Goal: Information Seeking & Learning: Learn about a topic

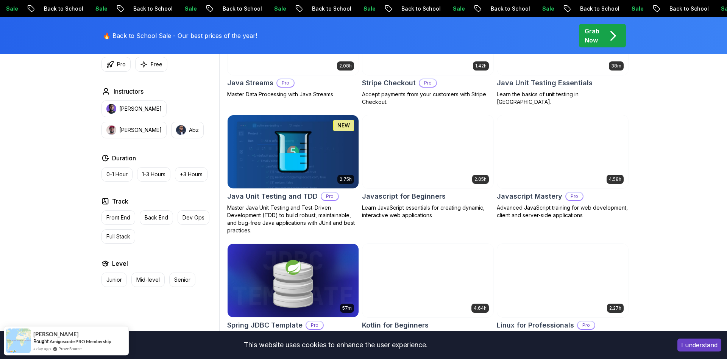
scroll to position [1366, 0]
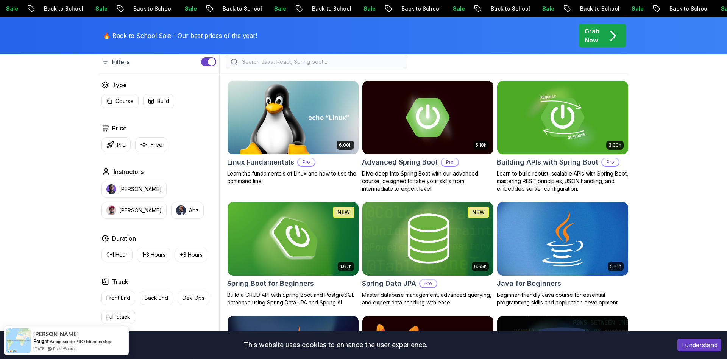
scroll to position [346, 0]
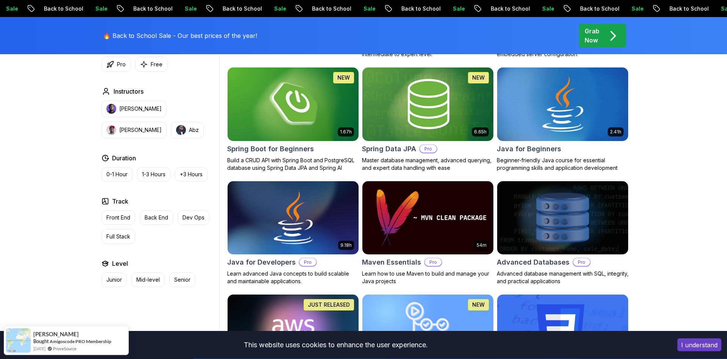
click at [544, 105] on img at bounding box center [562, 104] width 137 height 77
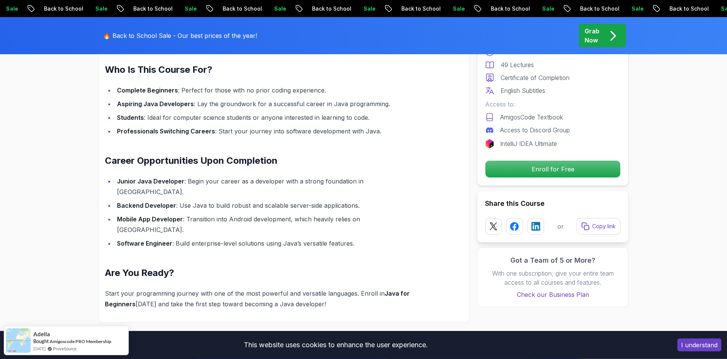
scroll to position [802, 0]
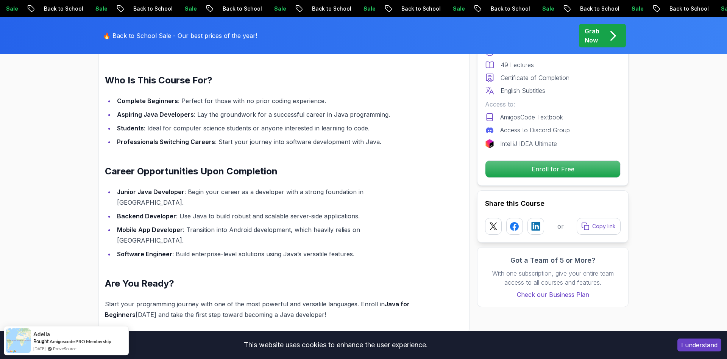
click at [117, 188] on strong "Junior Java Developer" at bounding box center [150, 192] width 67 height 8
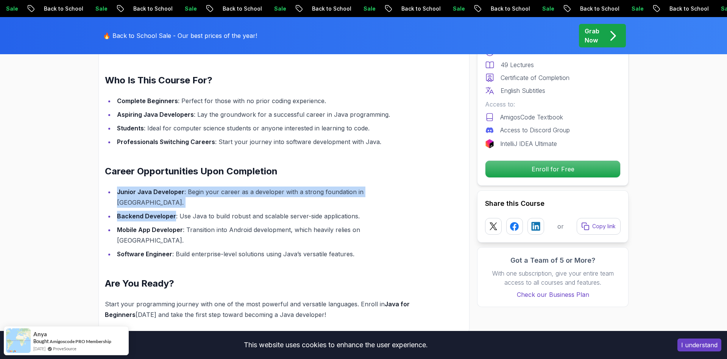
drag, startPoint x: 117, startPoint y: 182, endPoint x: 162, endPoint y: 194, distance: 46.6
click at [162, 194] on ul "Junior Java Developer : Begin your career as a developer with a strong foundati…" at bounding box center [266, 222] width 322 height 73
click at [162, 212] on strong "Backend Developer" at bounding box center [146, 216] width 59 height 8
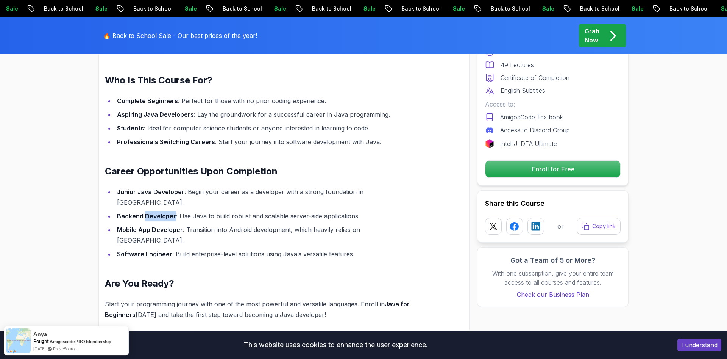
click at [162, 212] on strong "Backend Developer" at bounding box center [146, 216] width 59 height 8
drag, startPoint x: 162, startPoint y: 194, endPoint x: 140, endPoint y: 195, distance: 22.4
click at [140, 212] on strong "Backend Developer" at bounding box center [146, 216] width 59 height 8
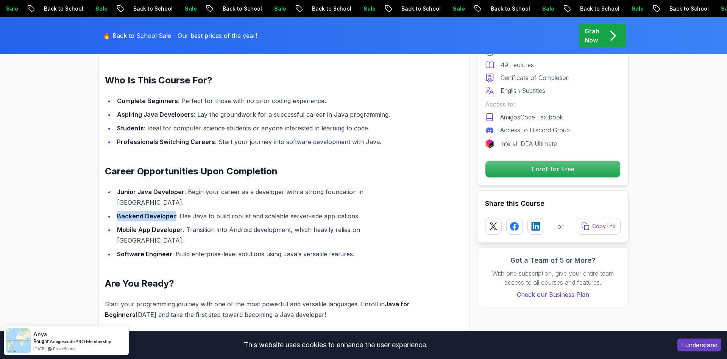
click at [140, 212] on strong "Backend Developer" at bounding box center [146, 216] width 59 height 8
drag, startPoint x: 140, startPoint y: 195, endPoint x: 162, endPoint y: 192, distance: 22.5
click at [162, 211] on li "Backend Developer : Use Java to build robust and scalable server-side applicati…" at bounding box center [271, 216] width 312 height 11
drag, startPoint x: 162, startPoint y: 192, endPoint x: 149, endPoint y: 192, distance: 13.3
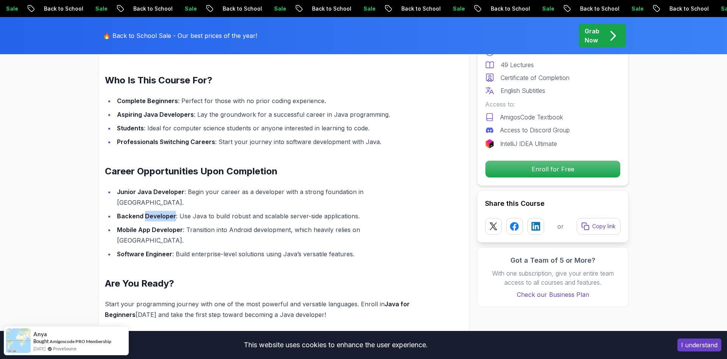
click at [149, 211] on li "Backend Developer : Use Java to build robust and scalable server-side applicati…" at bounding box center [271, 216] width 312 height 11
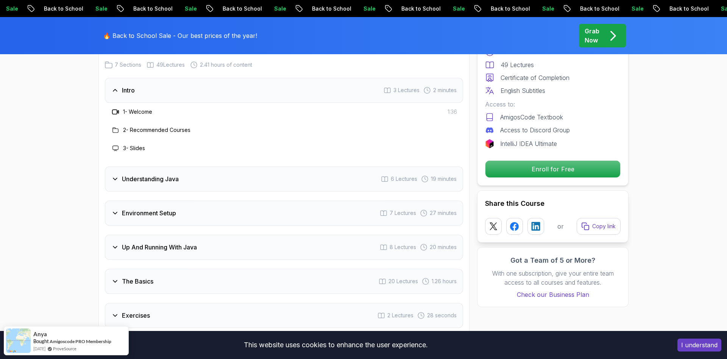
scroll to position [1120, 0]
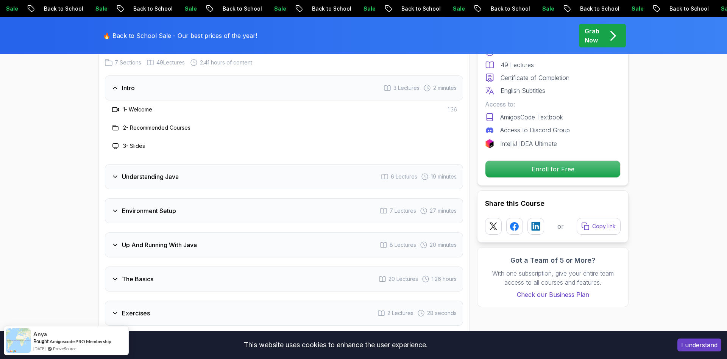
click at [213, 164] on div "Understanding Java 6 Lectures 19 minutes" at bounding box center [284, 176] width 358 height 25
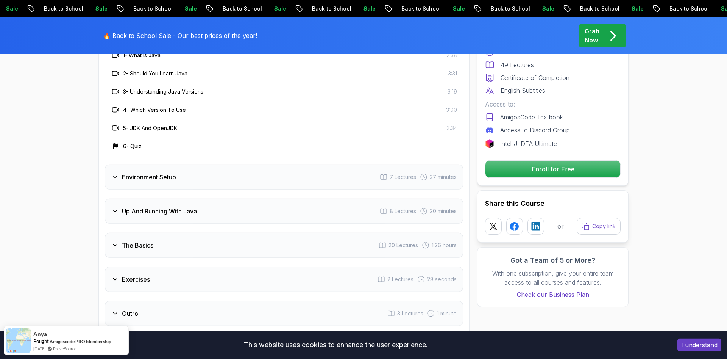
scroll to position [1210, 0]
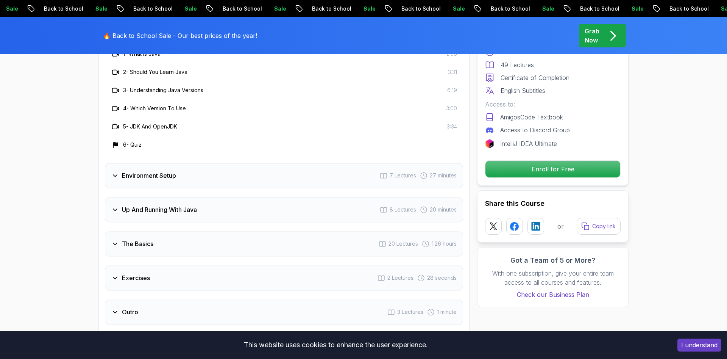
click at [199, 231] on div "The Basics 20 Lectures 1.26 hours" at bounding box center [284, 243] width 358 height 25
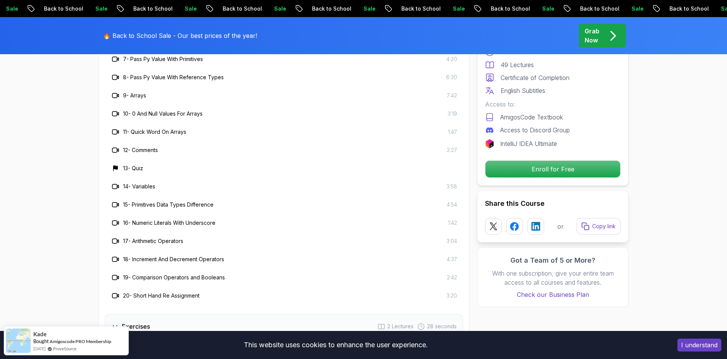
scroll to position [1521, 0]
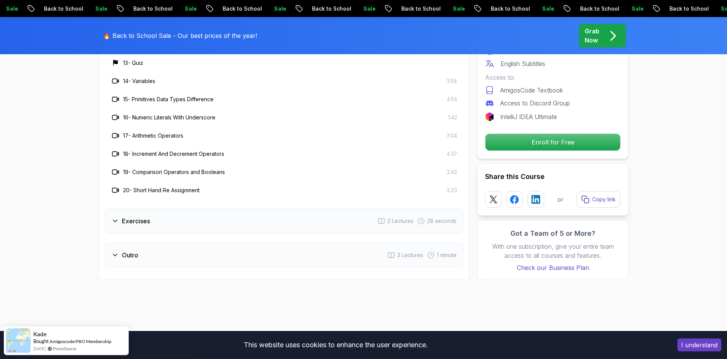
click at [176, 208] on div "Exercises 2 Lectures 28 seconds" at bounding box center [284, 220] width 358 height 25
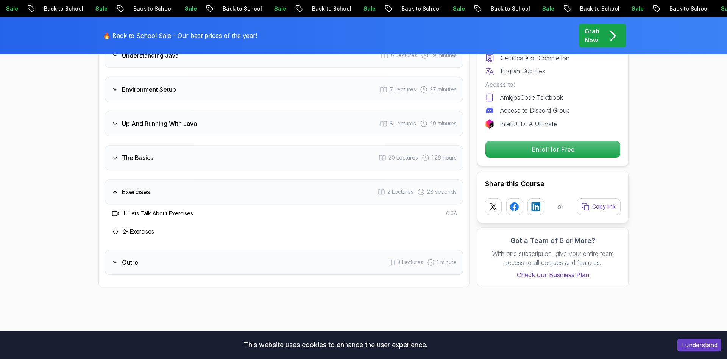
scroll to position [1168, 0]
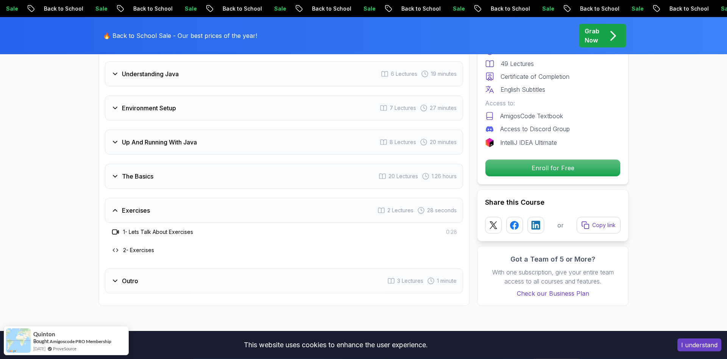
click at [171, 164] on div "The Basics 20 Lectures 1.26 hours" at bounding box center [284, 176] width 358 height 25
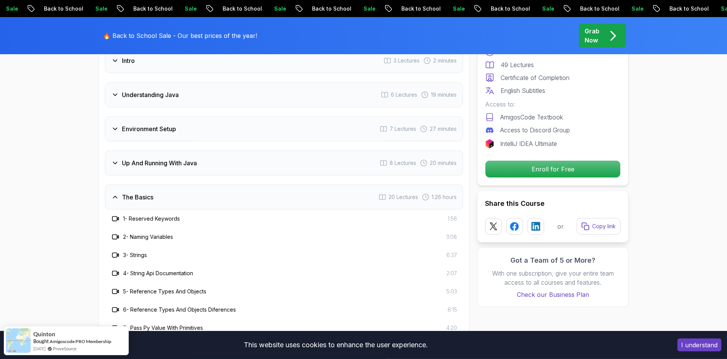
scroll to position [1136, 0]
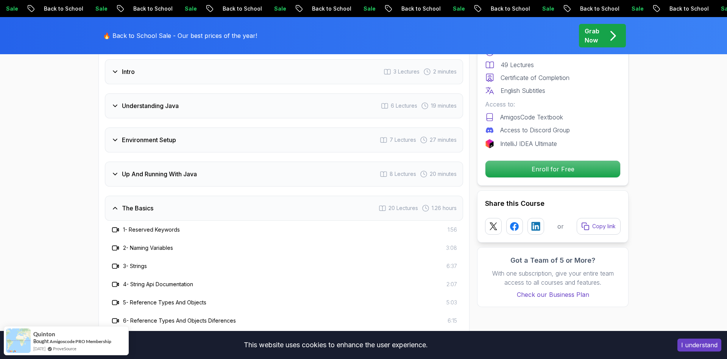
click at [169, 195] on div "The Basics 20 Lectures 1.26 hours" at bounding box center [284, 207] width 358 height 25
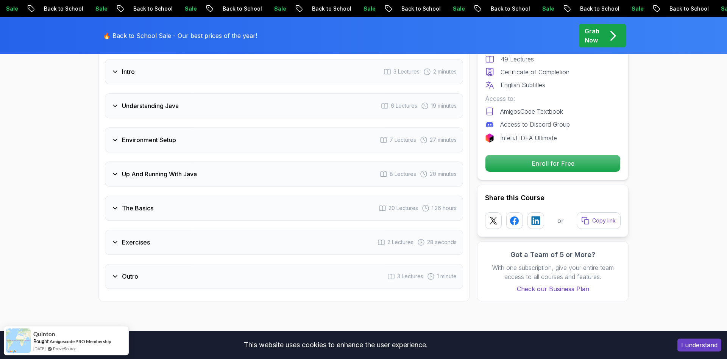
click at [161, 229] on div "Exercises 2 Lectures 28 seconds" at bounding box center [284, 241] width 358 height 25
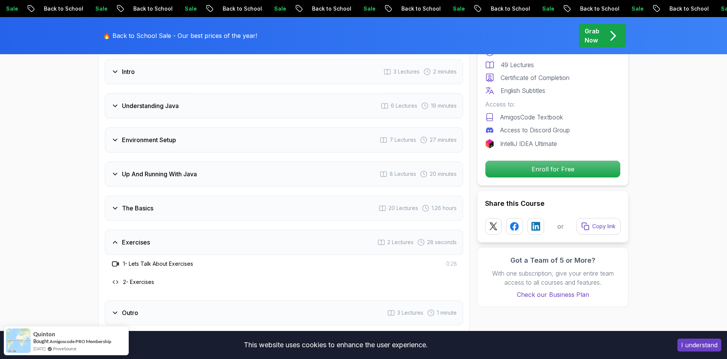
click at [161, 229] on div "Exercises 2 Lectures 28 seconds" at bounding box center [284, 241] width 358 height 25
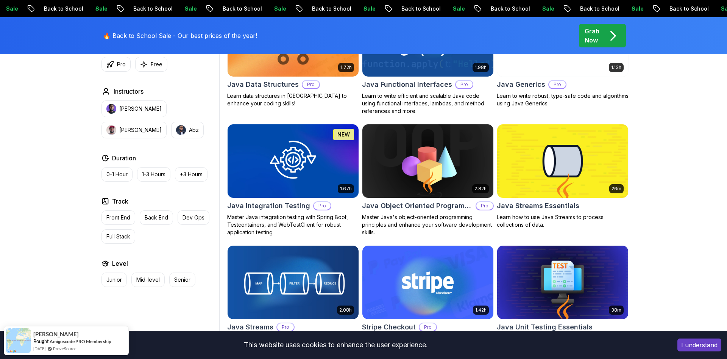
scroll to position [1117, 0]
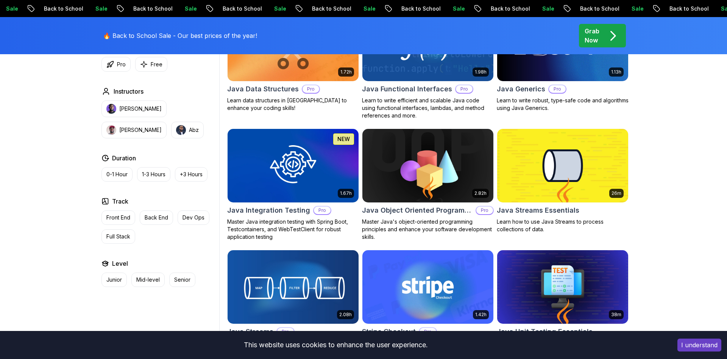
click at [393, 187] on img at bounding box center [427, 165] width 137 height 77
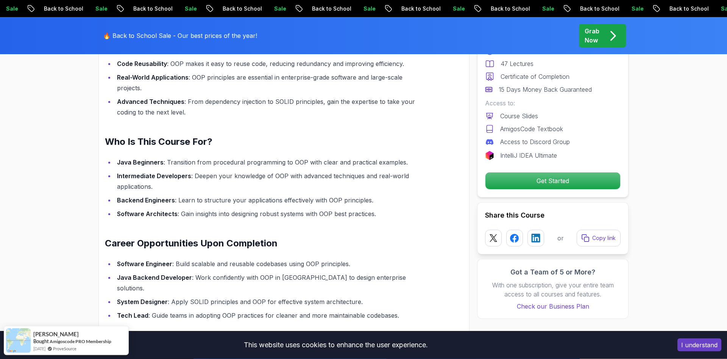
scroll to position [615, 0]
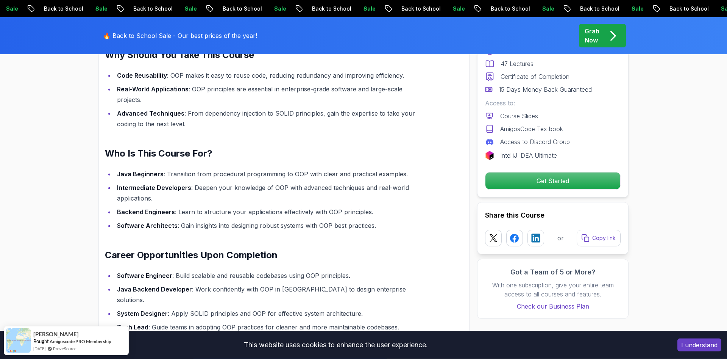
click at [204, 183] on li "Intermediate Developers : Deepen your knowledge of OOP with advanced techniques…" at bounding box center [271, 192] width 312 height 21
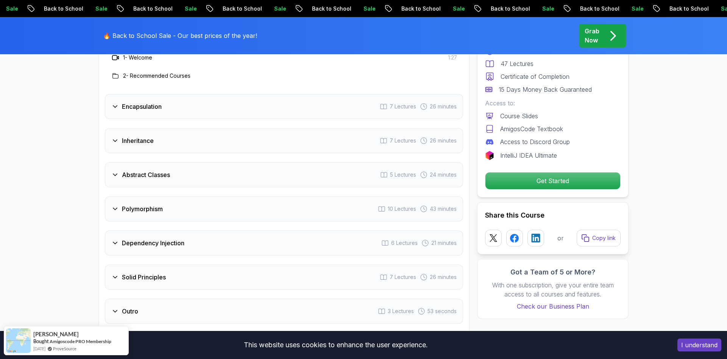
scroll to position [1059, 0]
click at [182, 196] on div "Polymorphism 10 Lectures 43 minutes" at bounding box center [284, 208] width 358 height 25
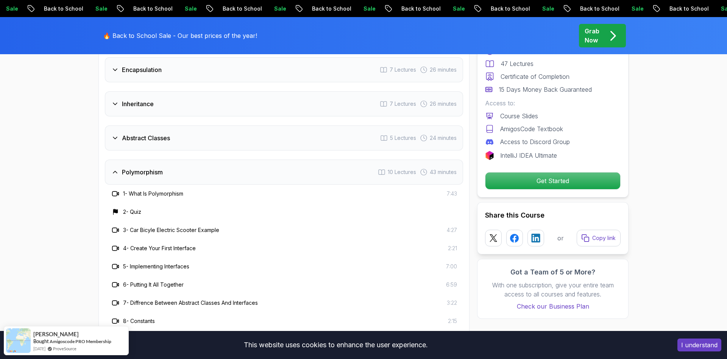
scroll to position [1233, 0]
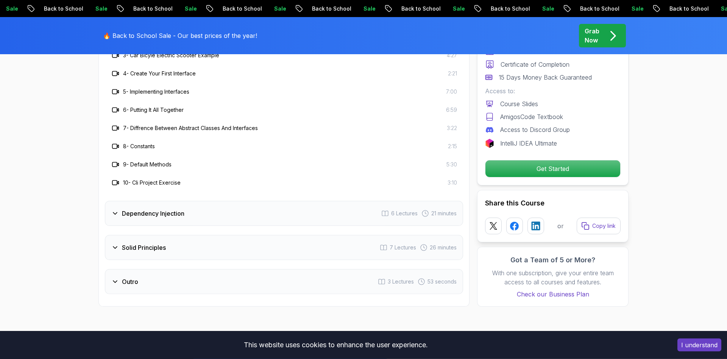
click at [182, 209] on h3 "Dependency Injection" at bounding box center [153, 213] width 62 height 9
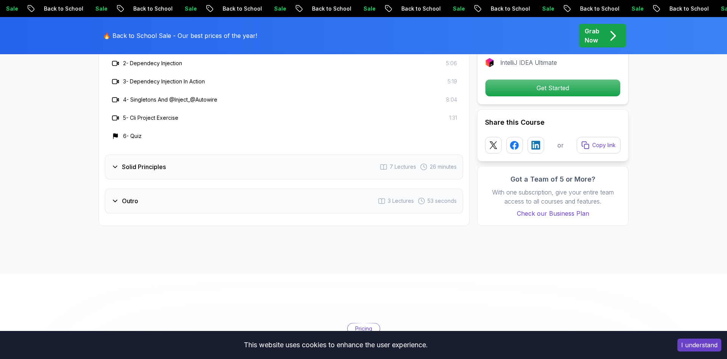
scroll to position [1240, 0]
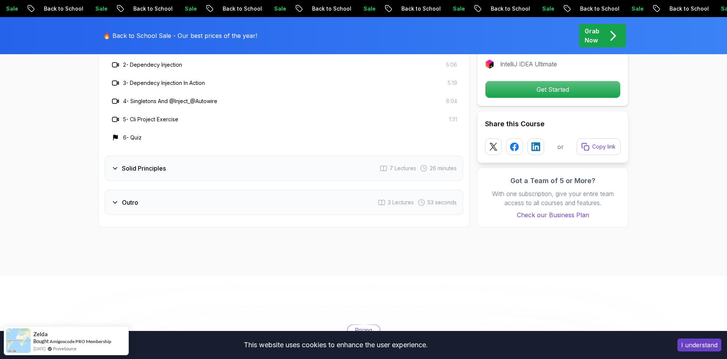
click at [171, 161] on div "Solid Principles 7 Lectures 26 minutes" at bounding box center [284, 168] width 358 height 25
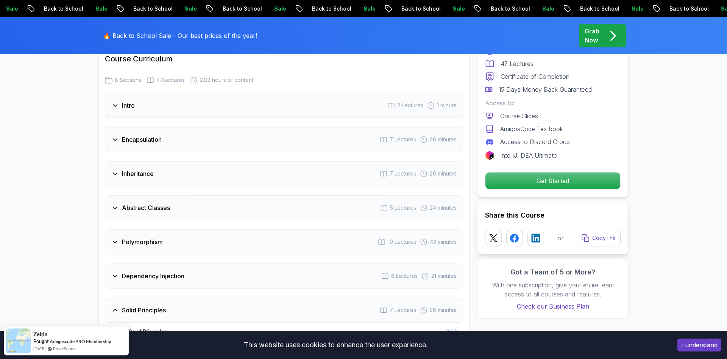
scroll to position [985, 0]
